Goal: Task Accomplishment & Management: Complete application form

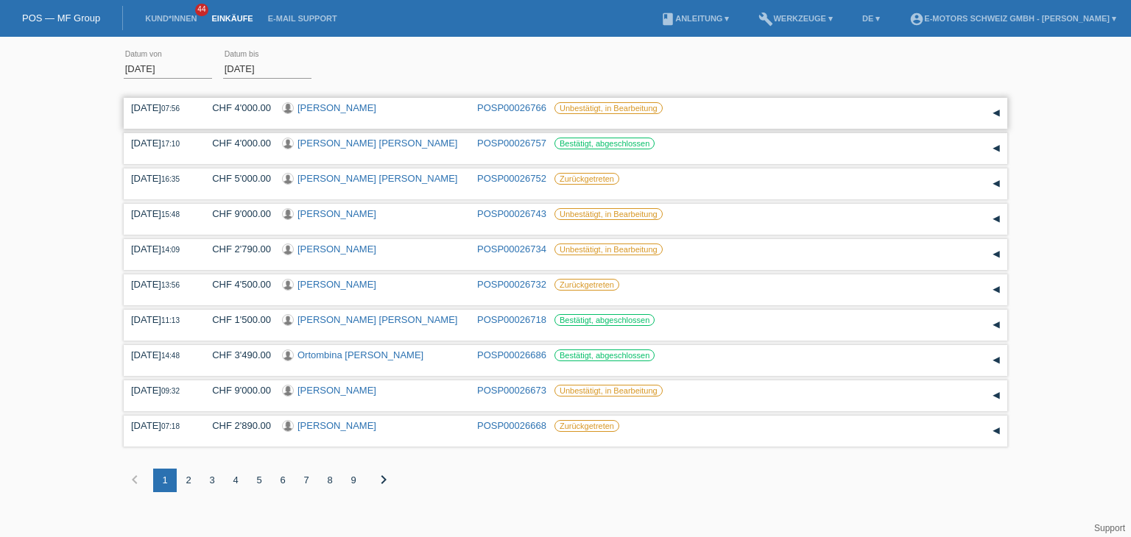
click at [324, 107] on link "[PERSON_NAME]" at bounding box center [336, 107] width 79 height 11
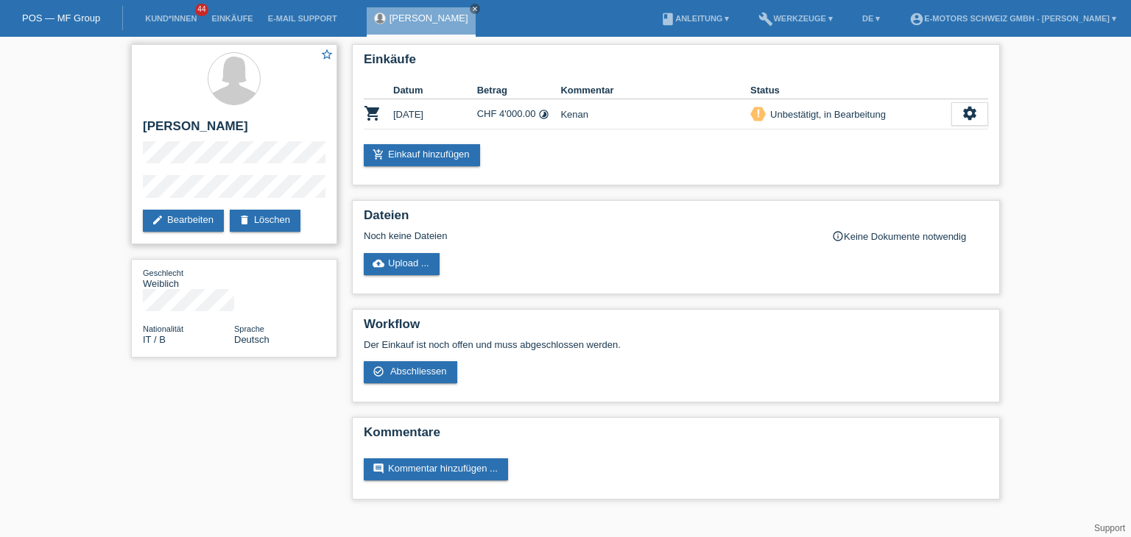
click at [244, 166] on div "star_border [PERSON_NAME] edit Bearbeiten delete Löschen" at bounding box center [234, 144] width 206 height 200
click at [255, 166] on div "star_border [PERSON_NAME] edit Bearbeiten delete Löschen" at bounding box center [234, 144] width 206 height 200
click at [471, 7] on icon "close" at bounding box center [474, 8] width 7 height 7
click at [233, 24] on li "Einkäufe" at bounding box center [232, 19] width 56 height 38
click at [233, 19] on link "Einkäufe" at bounding box center [232, 18] width 56 height 9
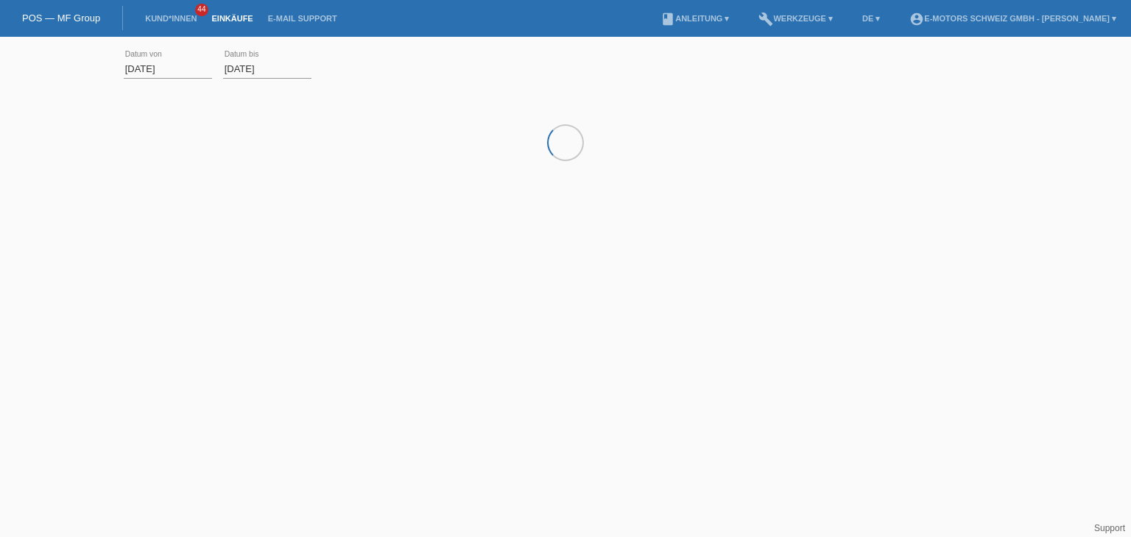
click at [159, 24] on li "Kund*innen 44" at bounding box center [171, 19] width 66 height 38
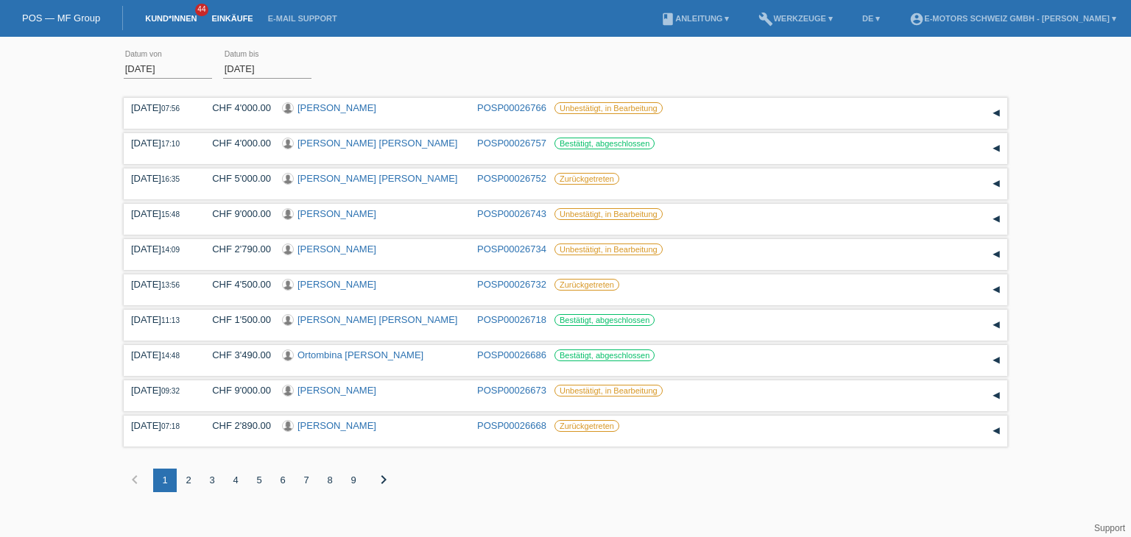
click at [158, 21] on link "Kund*innen" at bounding box center [171, 18] width 66 height 9
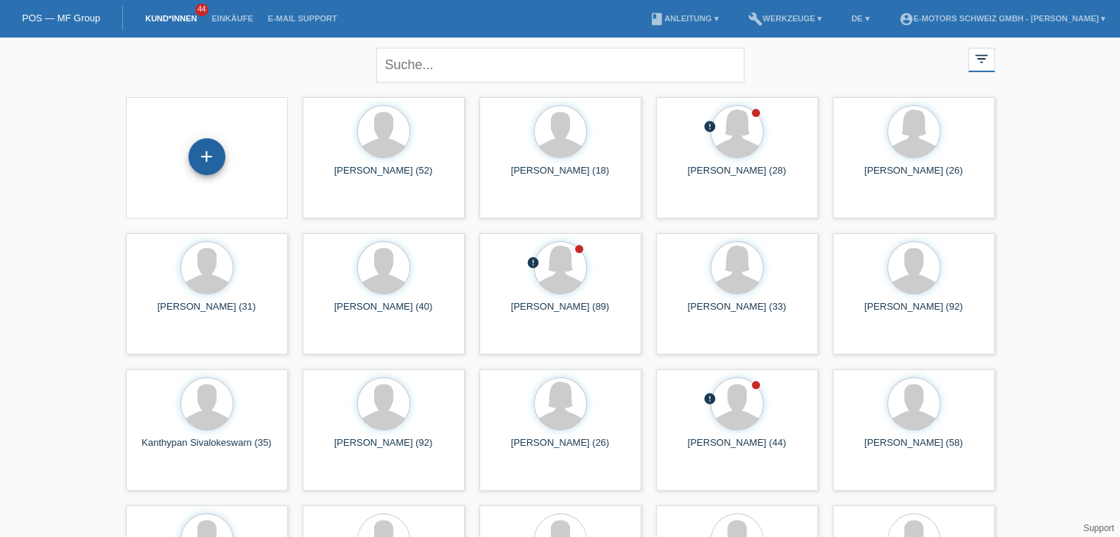
click at [212, 162] on div "+" at bounding box center [206, 156] width 37 height 37
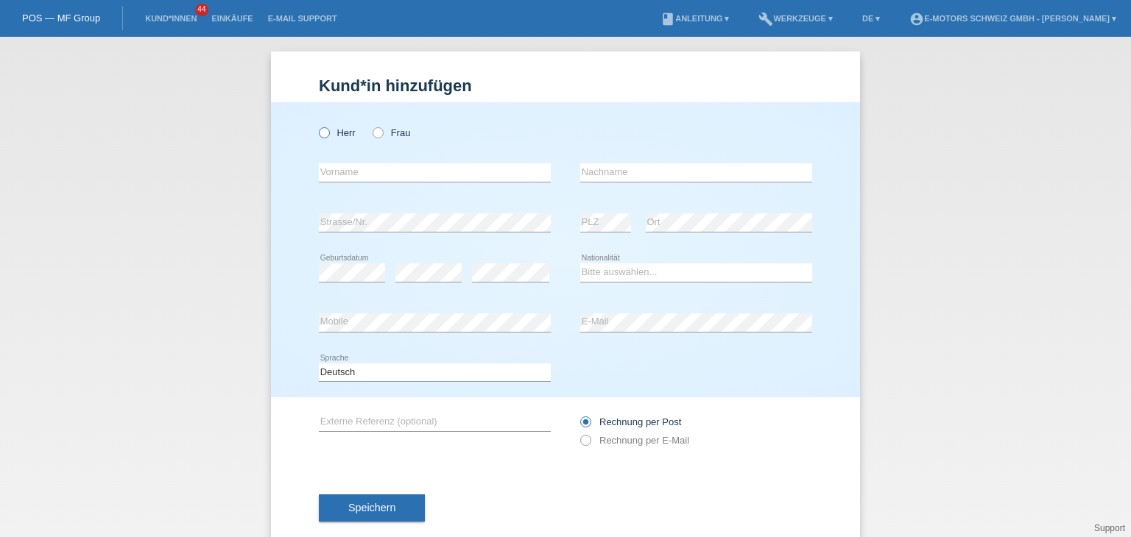
click at [317, 125] on icon at bounding box center [317, 125] width 0 height 0
click at [319, 136] on input "Herr" at bounding box center [324, 132] width 10 height 10
radio input "true"
click at [327, 174] on input "text" at bounding box center [435, 172] width 232 height 18
paste input "[PERSON_NAME]"
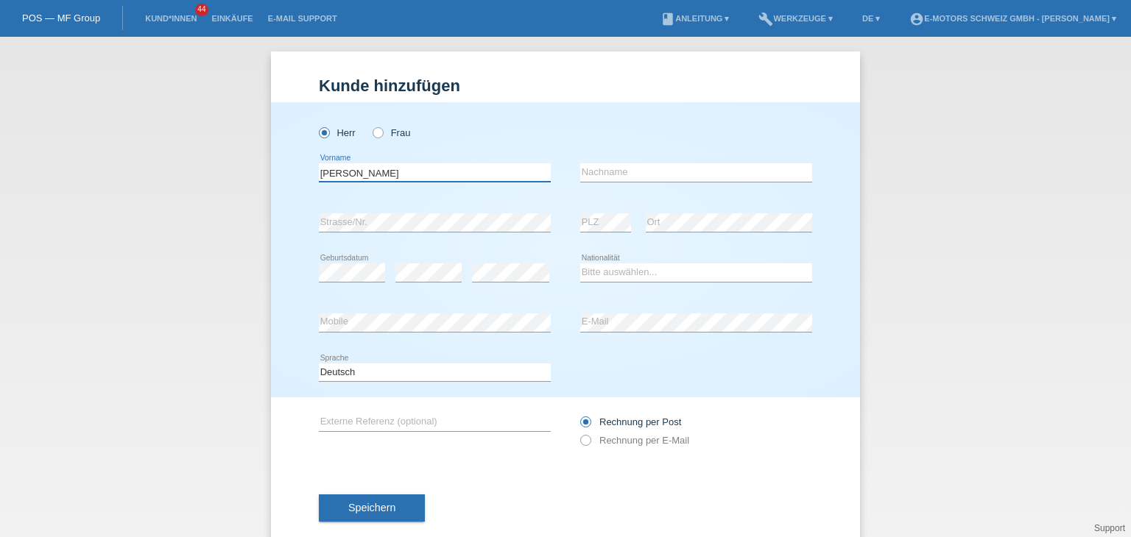
drag, startPoint x: 421, startPoint y: 174, endPoint x: 355, endPoint y: 174, distance: 66.3
click at [355, 174] on input "[PERSON_NAME]" at bounding box center [435, 172] width 232 height 18
type input "[PERSON_NAME]"
click at [745, 169] on input "text" at bounding box center [696, 172] width 232 height 18
paste input "[PERSON_NAME]"
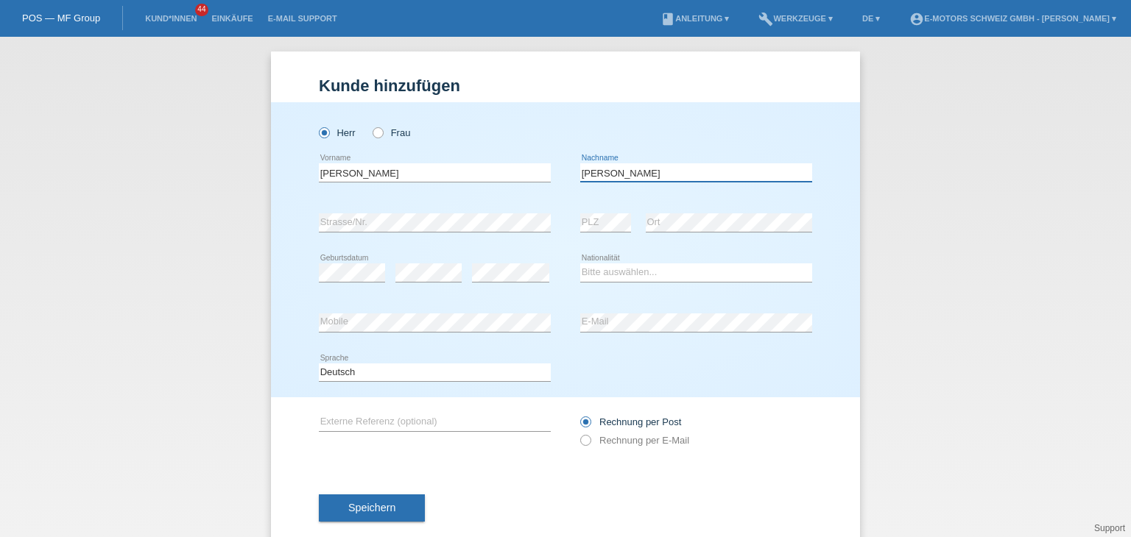
type input "[PERSON_NAME]"
drag, startPoint x: 456, startPoint y: 167, endPoint x: 356, endPoint y: 172, distance: 100.2
click at [356, 172] on input "[PERSON_NAME]" at bounding box center [435, 172] width 232 height 18
type input "[PERSON_NAME]"
click at [598, 233] on div "error PLZ" at bounding box center [605, 223] width 51 height 50
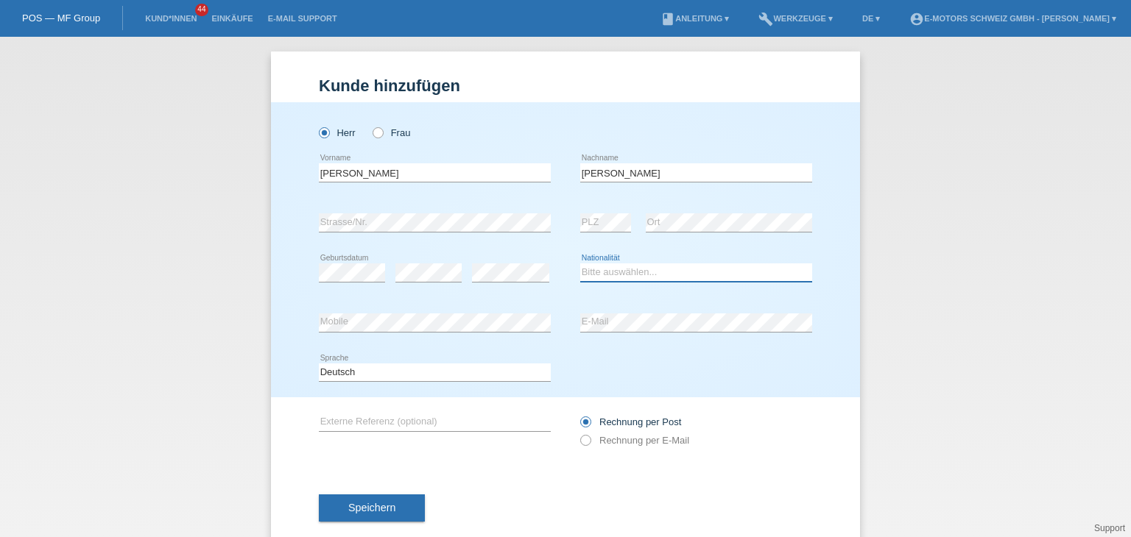
click at [610, 275] on select "Bitte auswählen... Schweiz Deutschland Liechtenstein Österreich ------------ Af…" at bounding box center [696, 273] width 232 height 18
select select "IT"
click at [580, 264] on select "Bitte auswählen... Schweiz Deutschland Liechtenstein Österreich ------------ Af…" at bounding box center [696, 273] width 232 height 18
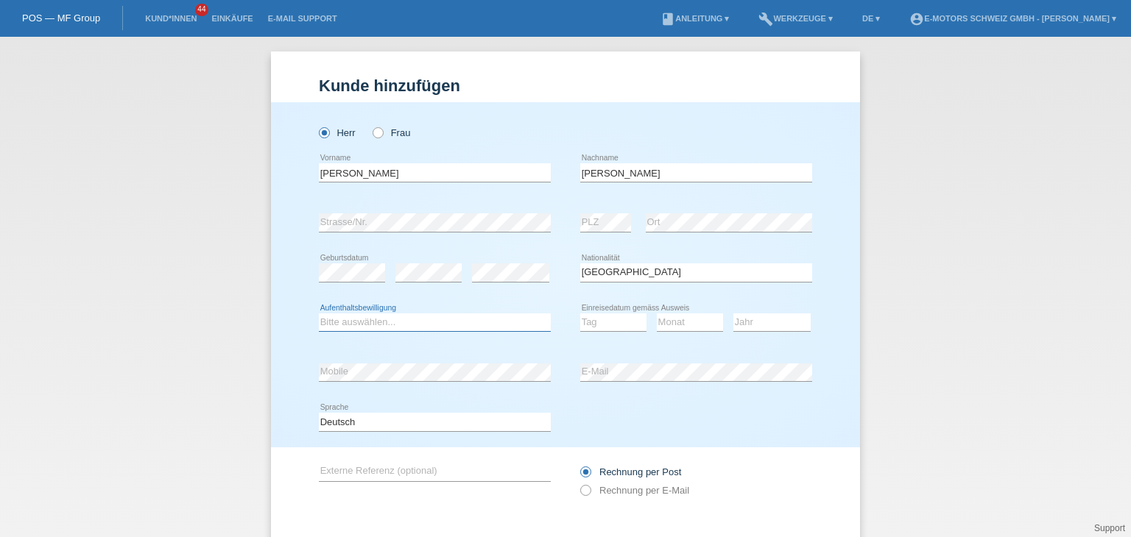
click at [362, 327] on select "Bitte auswählen... C B B - Flüchtlingsstatus Andere" at bounding box center [435, 323] width 232 height 18
select select "C"
click at [319, 314] on select "Bitte auswählen... C B B - Flüchtlingsstatus Andere" at bounding box center [435, 323] width 232 height 18
click at [580, 324] on select "Tag 01 02 03 04 05 06 07 08 09 10 11" at bounding box center [613, 323] width 66 height 18
select select "24"
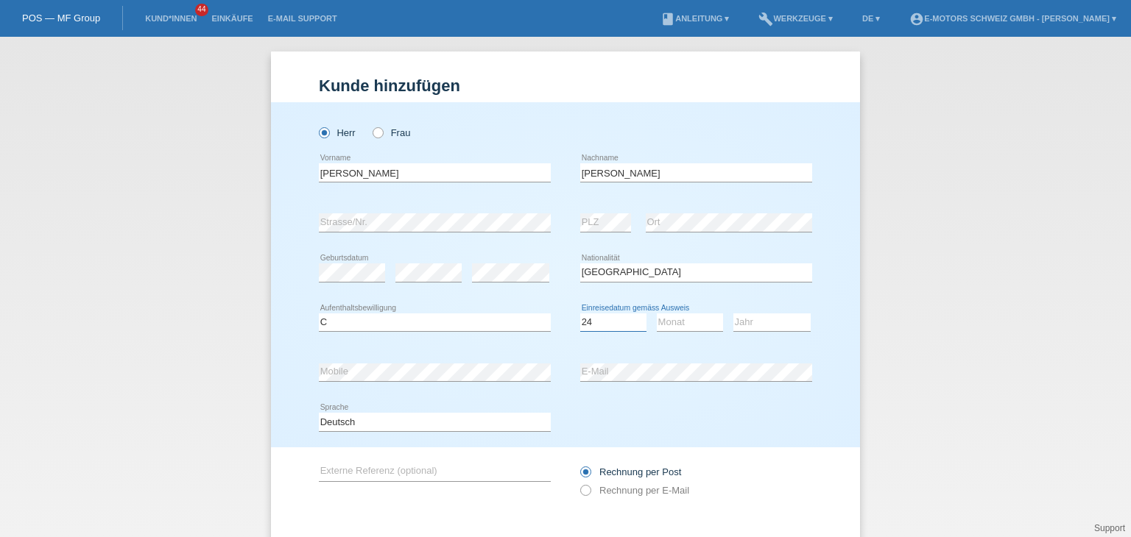
click at [580, 314] on select "Tag 01 02 03 04 05 06 07 08 09 10 11" at bounding box center [613, 323] width 66 height 18
click at [665, 324] on select "Monat 01 02 03 04 05 06 07 08 09 10 11" at bounding box center [690, 323] width 66 height 18
select select "01"
click at [657, 314] on select "Monat 01 02 03 04 05 06 07 08 09 10 11" at bounding box center [690, 323] width 66 height 18
click at [751, 325] on select "Jahr 2025 2024 2023 2022 2021 2020 2019 2018 2017 2016 2015 2014 2013 2012 2011…" at bounding box center [771, 323] width 77 height 18
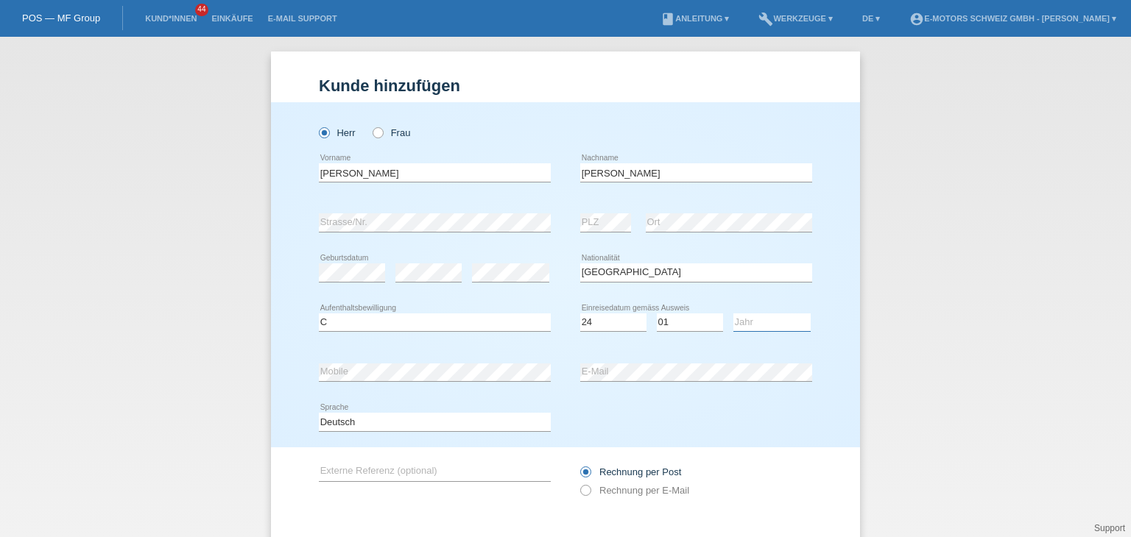
select select "1967"
click at [733, 314] on select "Jahr 2025 2024 2023 2022 2021 2020 2019 2018 2017 2016 2015 2014 2013 2012 2011…" at bounding box center [771, 323] width 77 height 18
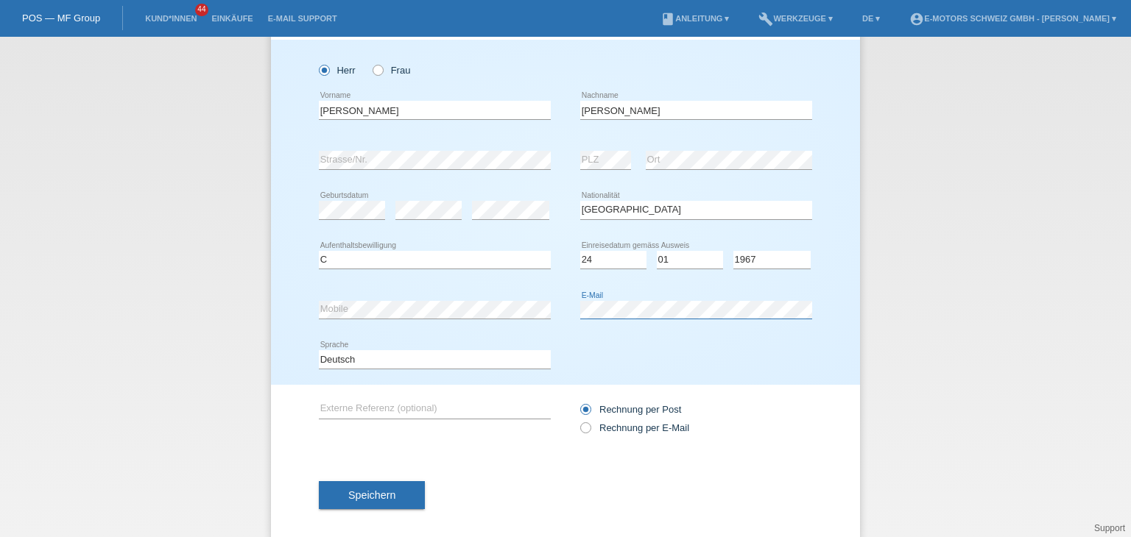
scroll to position [77, 0]
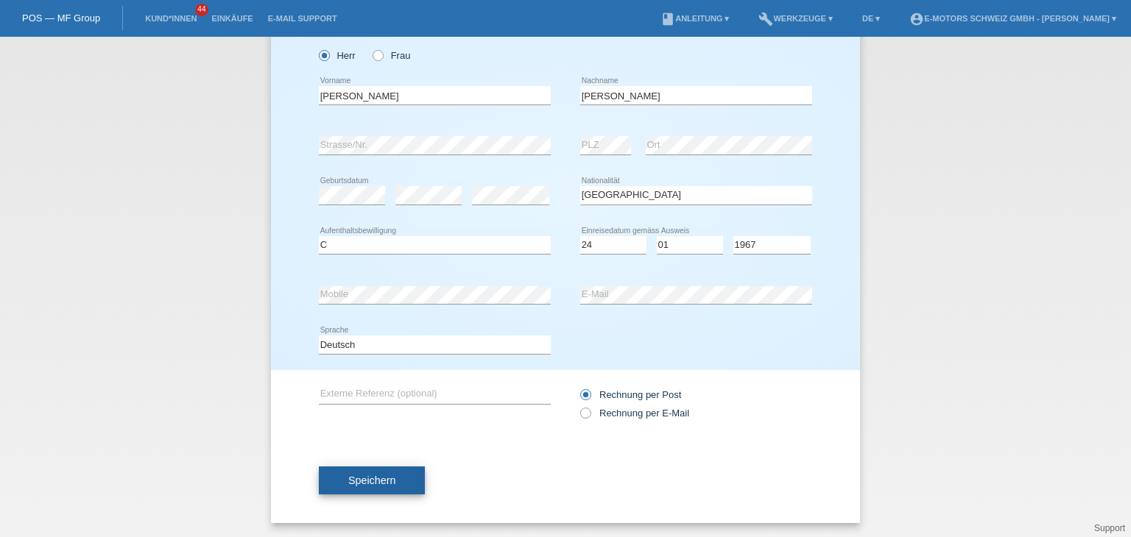
click at [364, 481] on span "Speichern" at bounding box center [371, 481] width 47 height 12
